Goal: Task Accomplishment & Management: Manage account settings

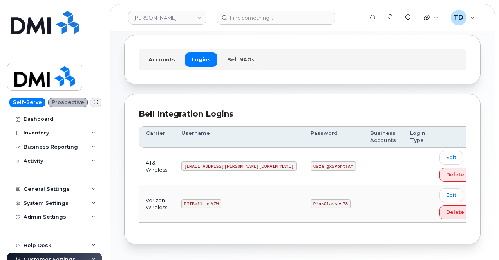
scroll to position [66, 0]
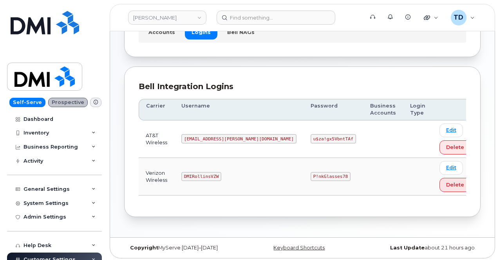
click at [311, 137] on code "u$za!gx5VbntTAf" at bounding box center [333, 138] width 45 height 9
copy code "u$za!gx5VbntTAf"
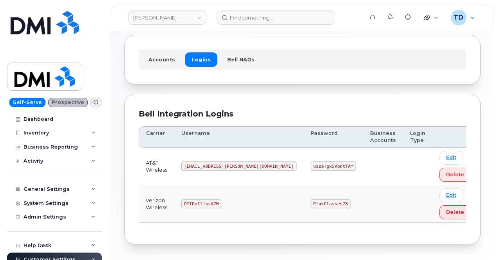
scroll to position [66, 0]
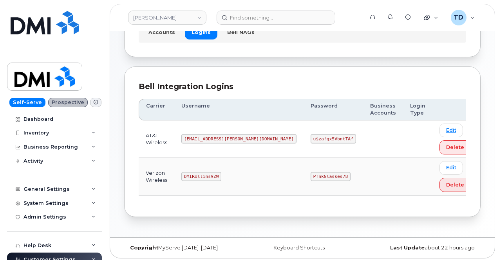
click at [311, 175] on code "P!nkGlasses78" at bounding box center [331, 176] width 40 height 9
copy code "P!nkGlasses78"
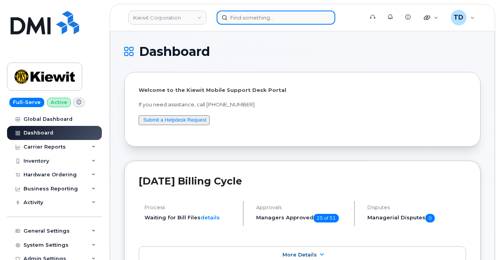
click at [244, 18] on input at bounding box center [276, 18] width 119 height 14
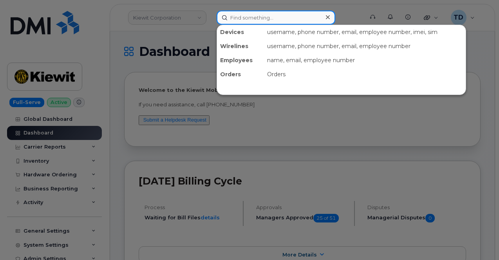
paste input "5039397127"
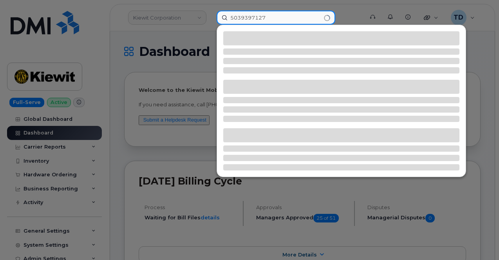
type input "5039397127"
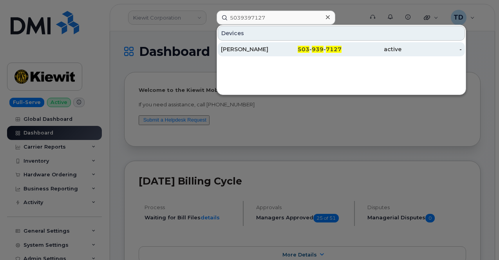
click at [381, 43] on div "active" at bounding box center [372, 49] width 60 height 14
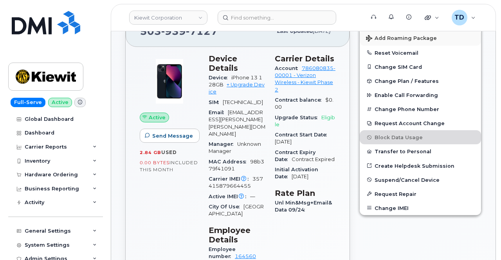
scroll to position [196, 0]
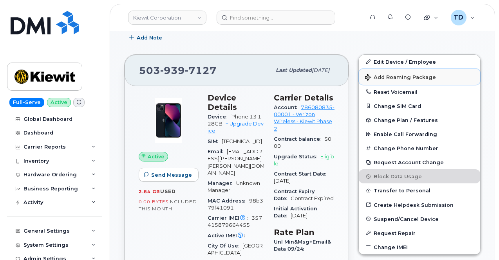
click at [411, 79] on span "Add Roaming Package" at bounding box center [400, 77] width 71 height 7
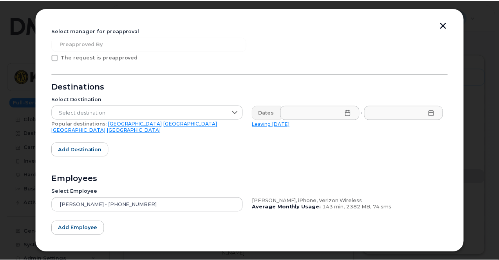
scroll to position [144, 0]
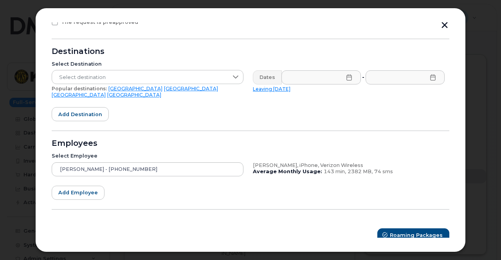
click at [439, 25] on button "button" at bounding box center [445, 26] width 12 height 8
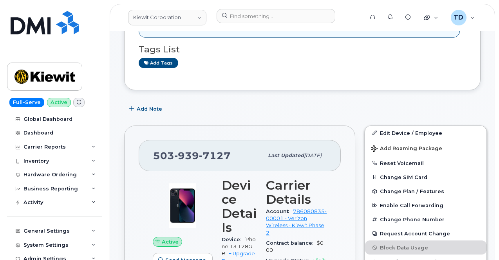
scroll to position [117, 0]
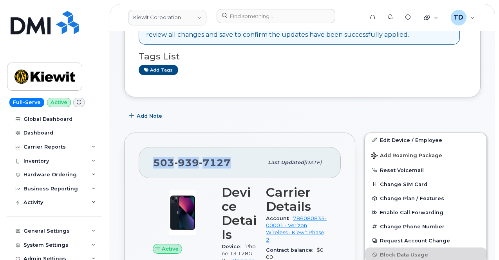
drag, startPoint x: 230, startPoint y: 158, endPoint x: 152, endPoint y: 154, distance: 78.8
click at [150, 157] on div "503 939 7127 Last updated Oct 06, 2025" at bounding box center [240, 162] width 202 height 31
copy span "503 939 7127"
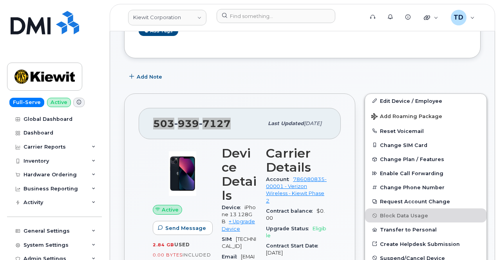
scroll to position [196, 0]
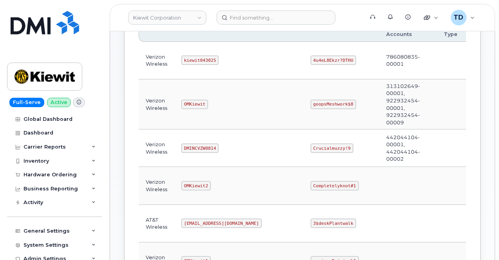
scroll to position [157, 0]
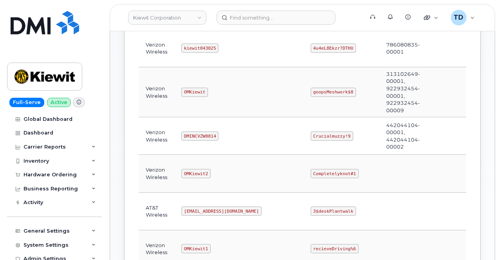
click at [311, 47] on code "4u4eL8Ekzr?DTHU" at bounding box center [333, 47] width 45 height 9
copy code "4u4eL8Ekzr?DTHU"
